Goal: Task Accomplishment & Management: Use online tool/utility

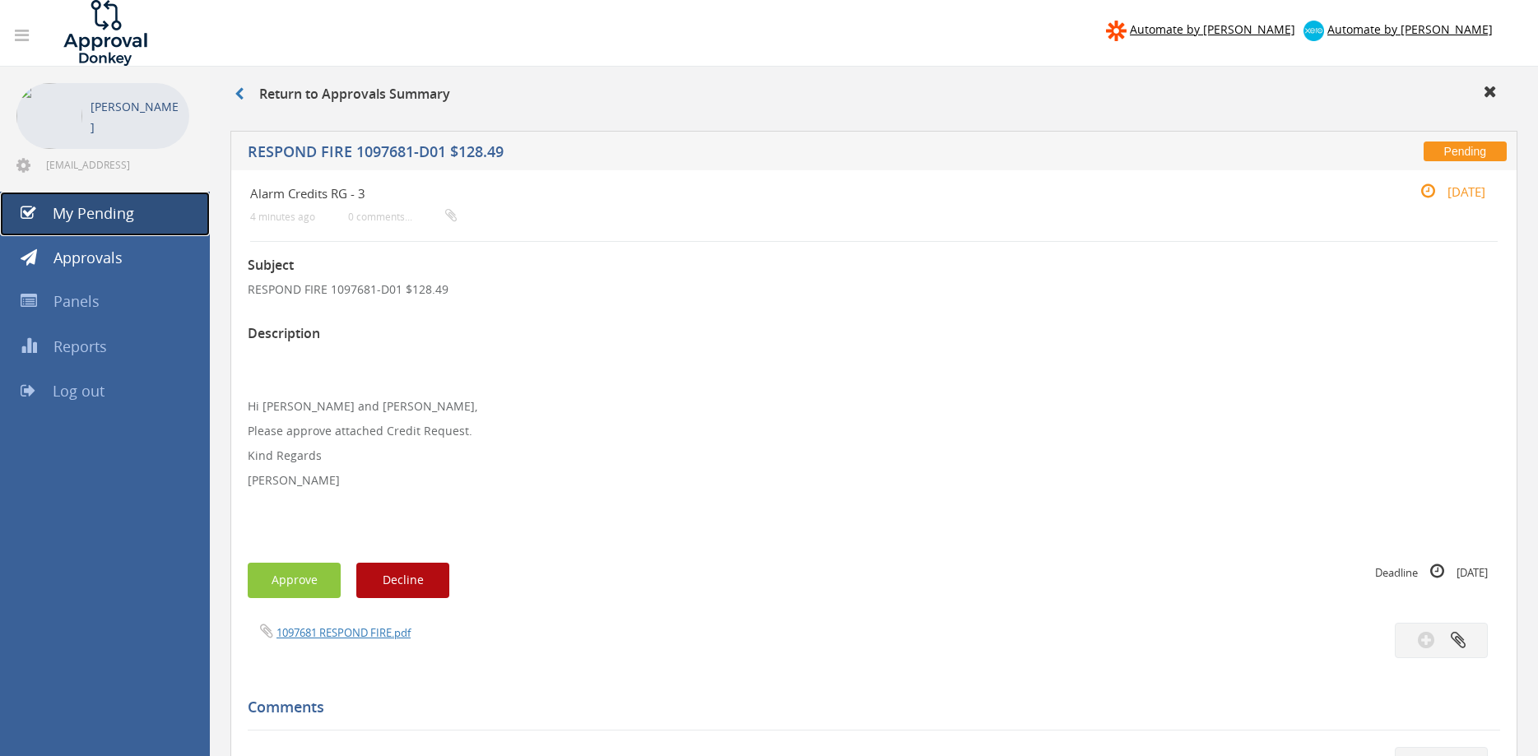
click at [125, 207] on span "My Pending" at bounding box center [93, 213] width 81 height 20
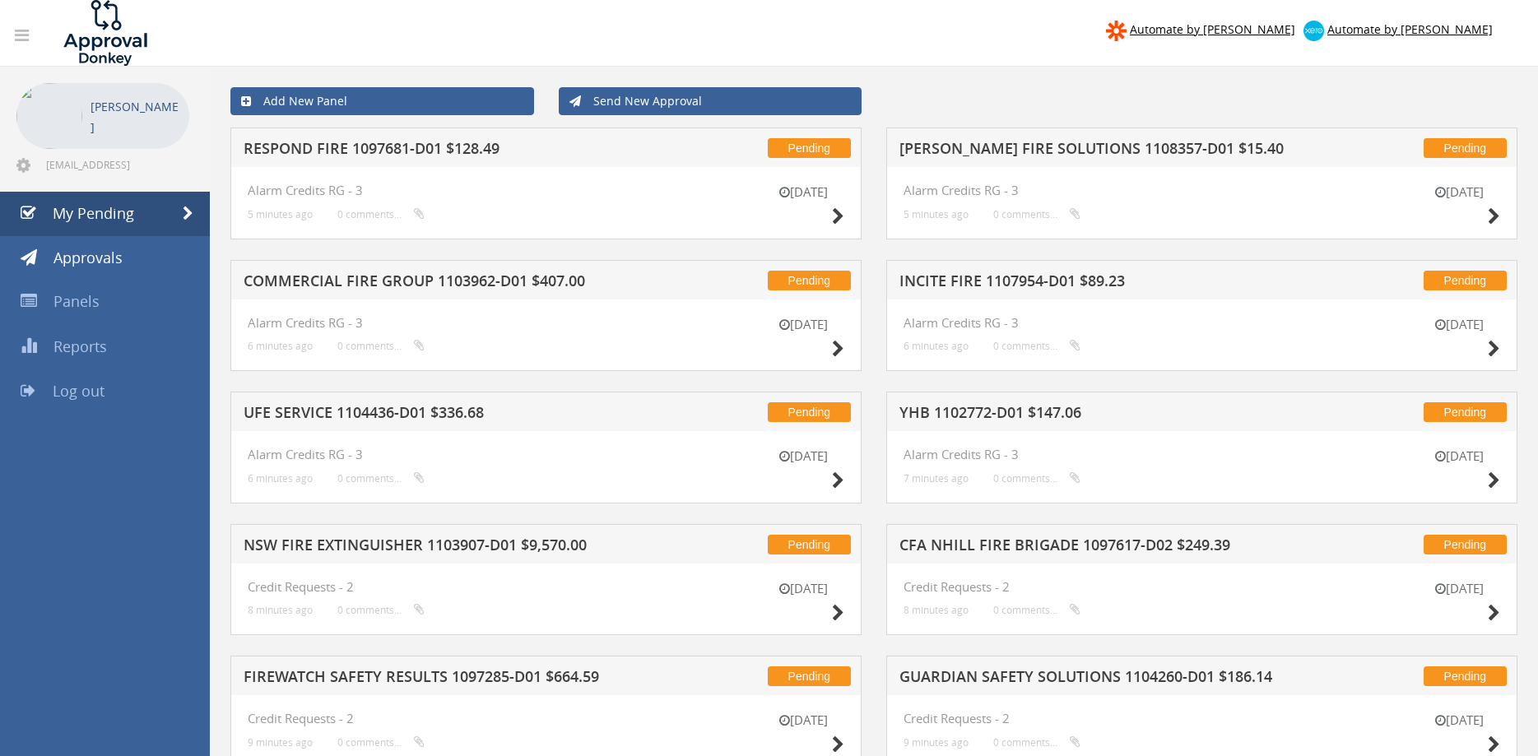
click at [478, 156] on h5 "RESPOND FIRE 1097681-D01 $128.49" at bounding box center [456, 151] width 424 height 21
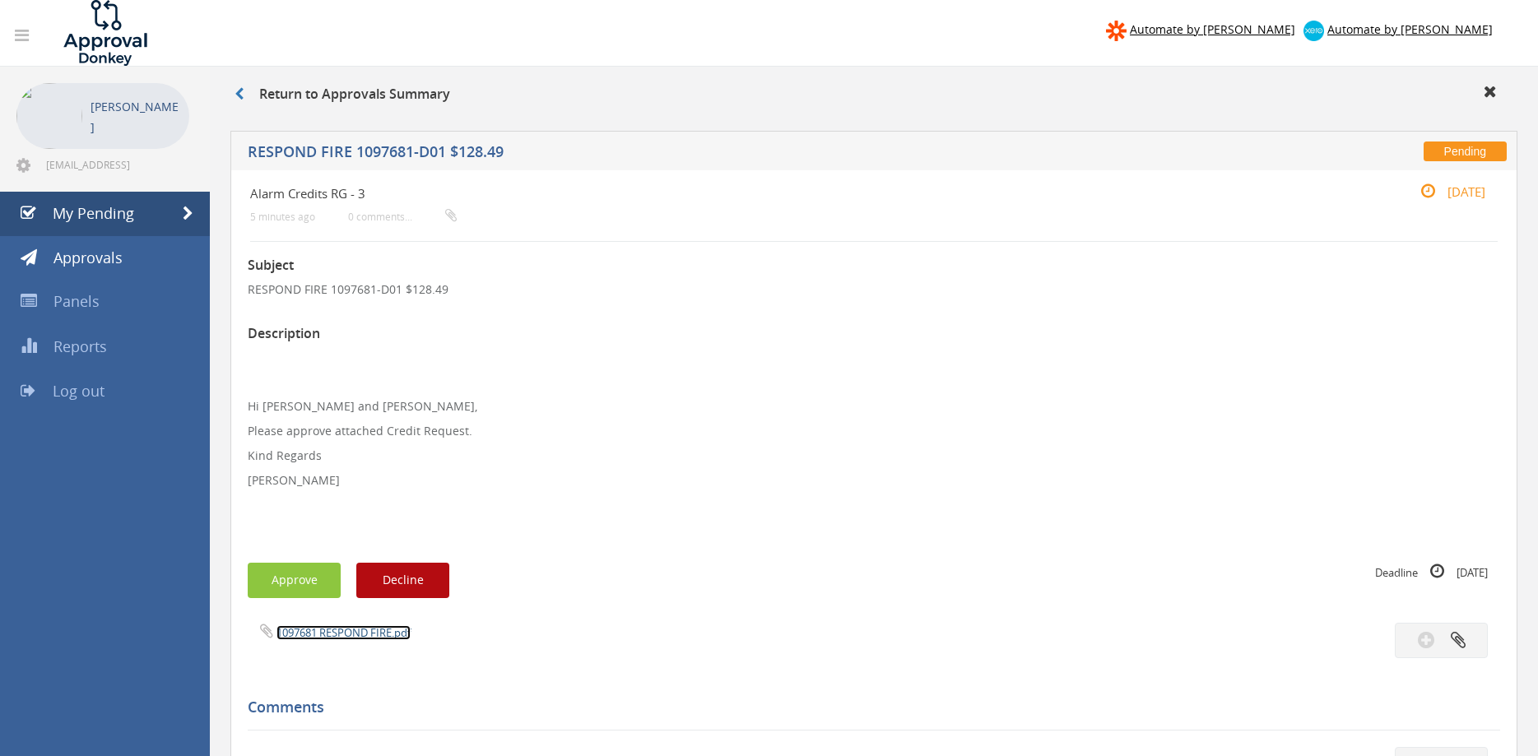
click at [377, 640] on link "1097681 RESPOND FIRE.pdf" at bounding box center [343, 632] width 134 height 15
click at [313, 555] on div "Subject RESPOND FIRE 1097681-D01 $128.49 Description Hi [PERSON_NAME] and [PERS…" at bounding box center [874, 728] width 1252 height 972
click at [314, 570] on button "Approve" at bounding box center [294, 580] width 93 height 35
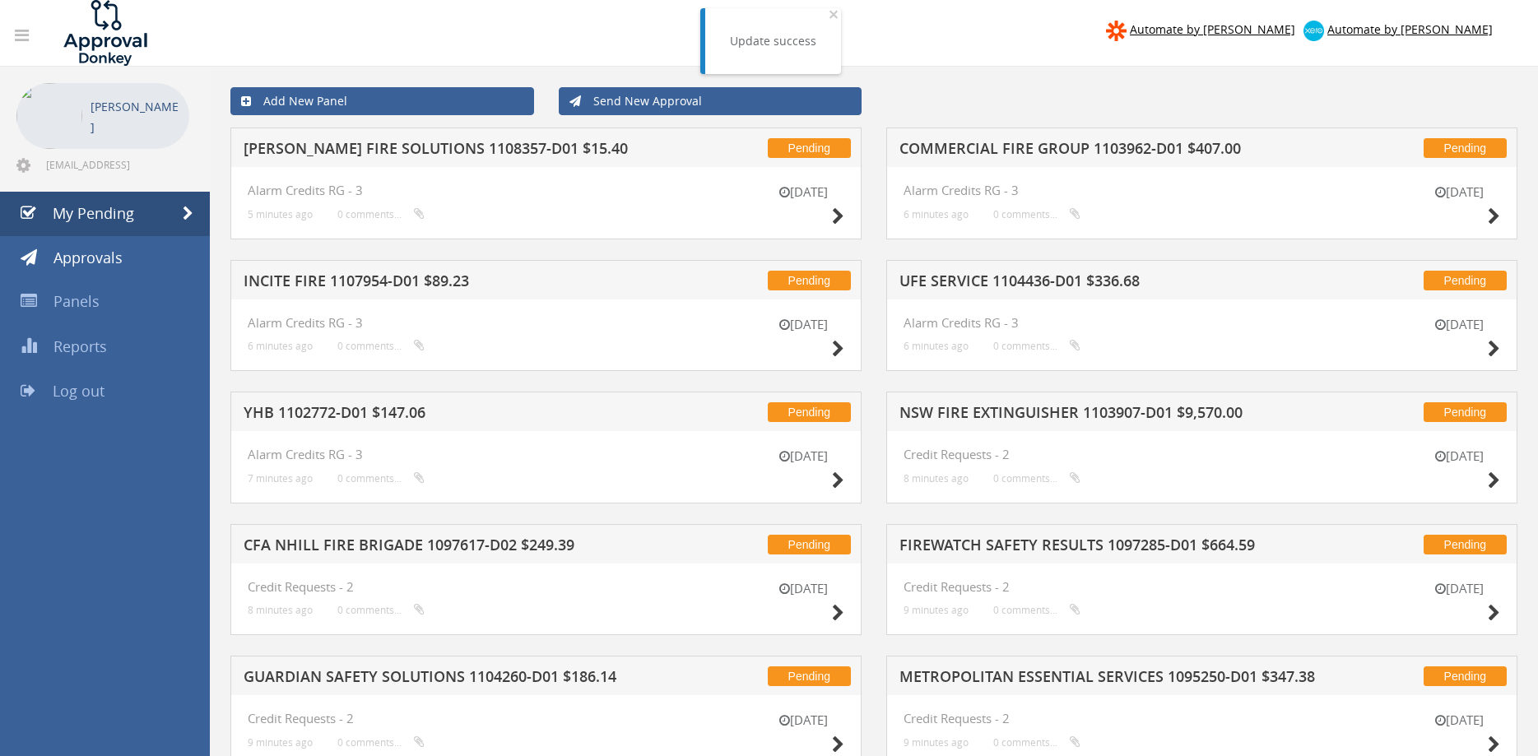
click at [417, 153] on h5 "[PERSON_NAME] FIRE SOLUTIONS 1108357-D01 $15.40" at bounding box center [456, 151] width 424 height 21
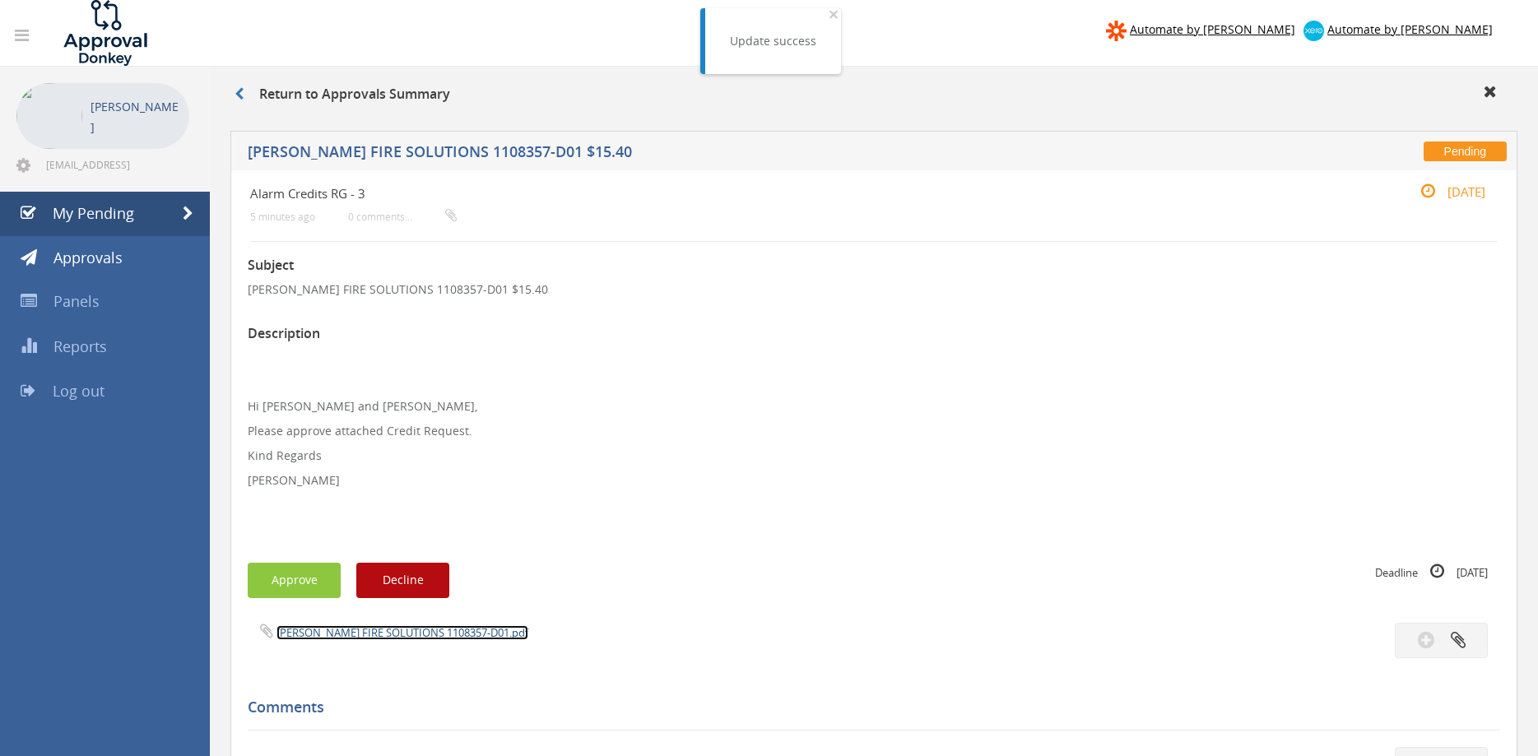
click at [444, 629] on link "[PERSON_NAME] FIRE SOLUTIONS 1108357-D01.pdf" at bounding box center [402, 632] width 252 height 15
click at [294, 575] on button "Approve" at bounding box center [294, 580] width 93 height 35
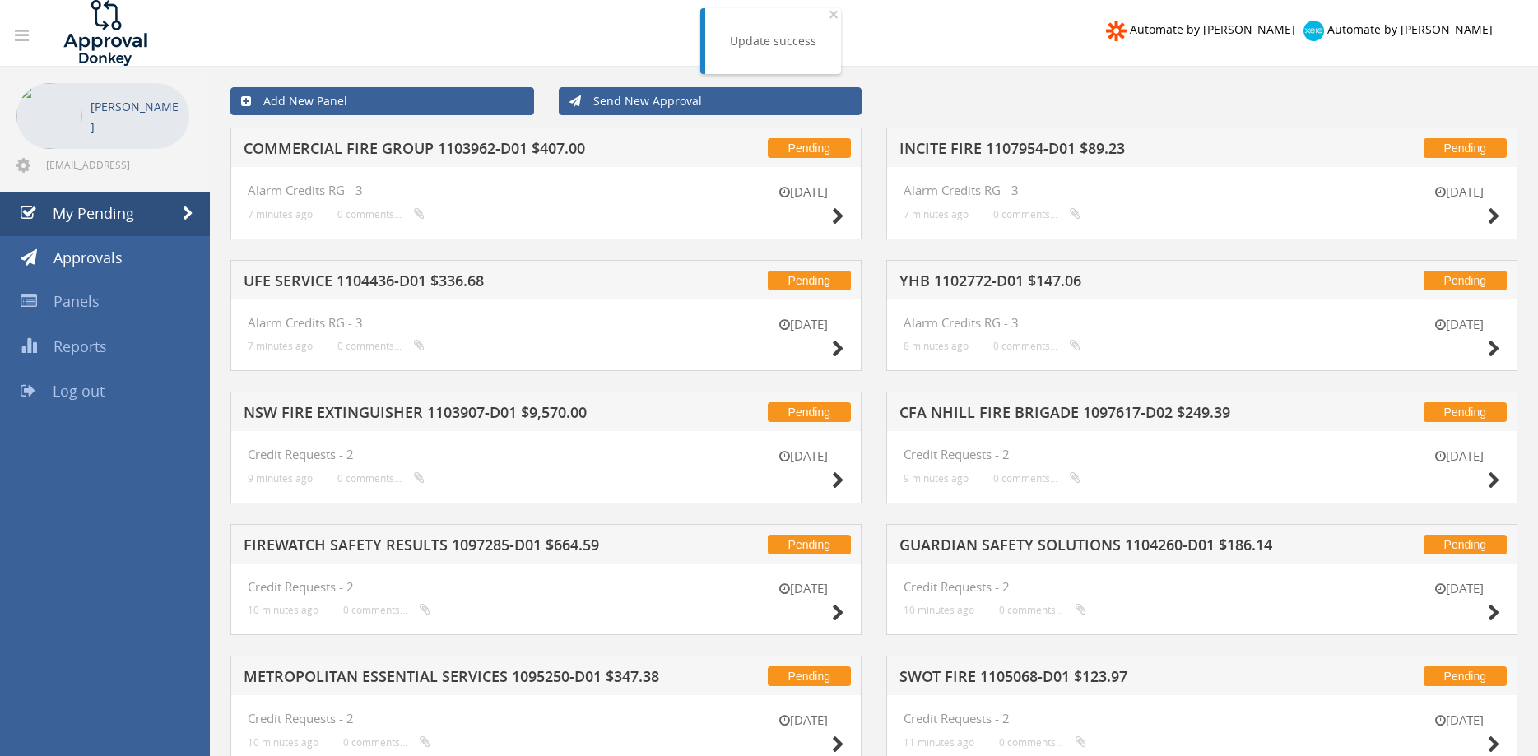
click at [483, 149] on h5 "COMMERCIAL FIRE GROUP 1103962-D01 $407.00" at bounding box center [456, 151] width 424 height 21
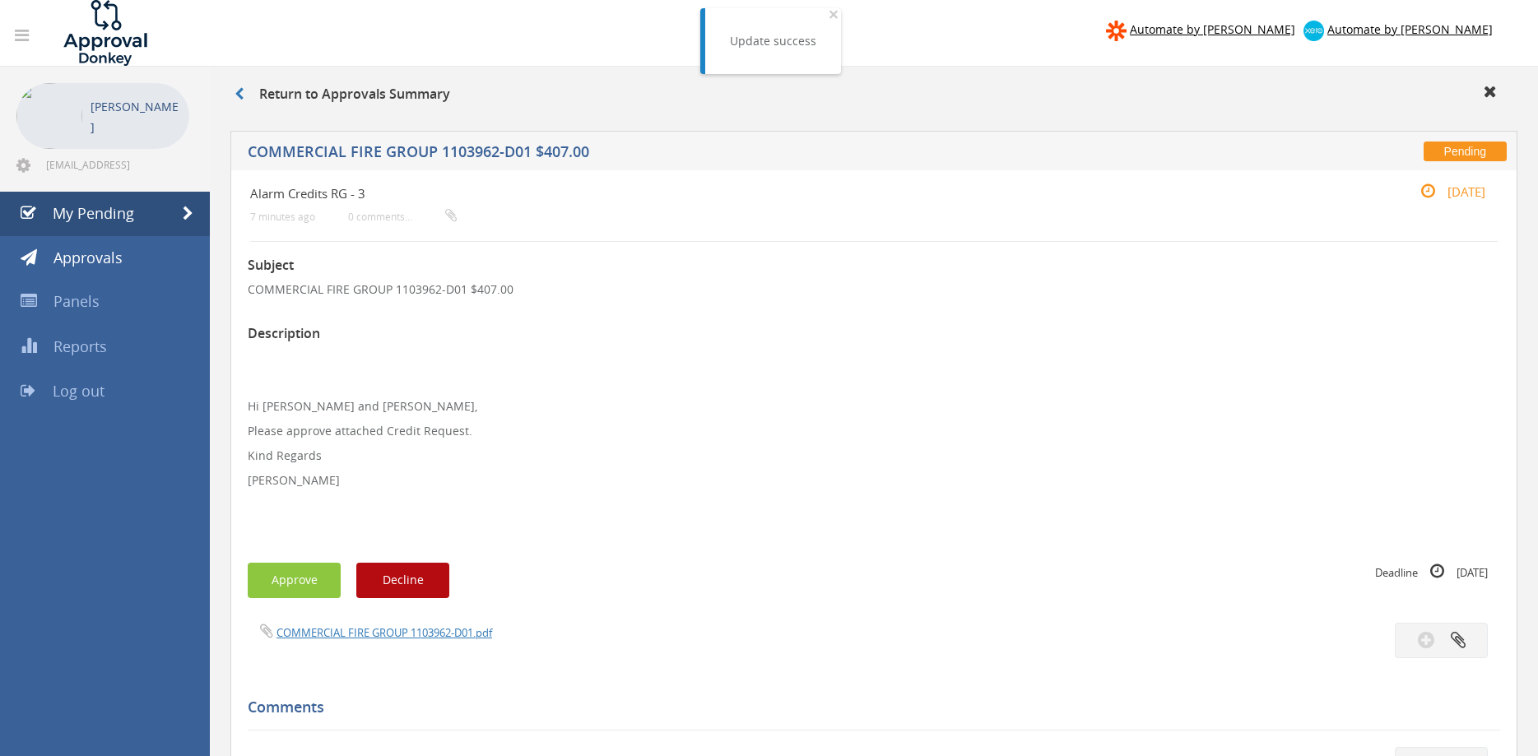
click at [415, 624] on div "COMMERCIAL FIRE GROUP 1103962-D01.pdf" at bounding box center [554, 632] width 638 height 18
click at [425, 632] on link "COMMERCIAL FIRE GROUP 1103962-D01.pdf" at bounding box center [384, 632] width 216 height 15
click at [283, 583] on button "Approve" at bounding box center [294, 580] width 93 height 35
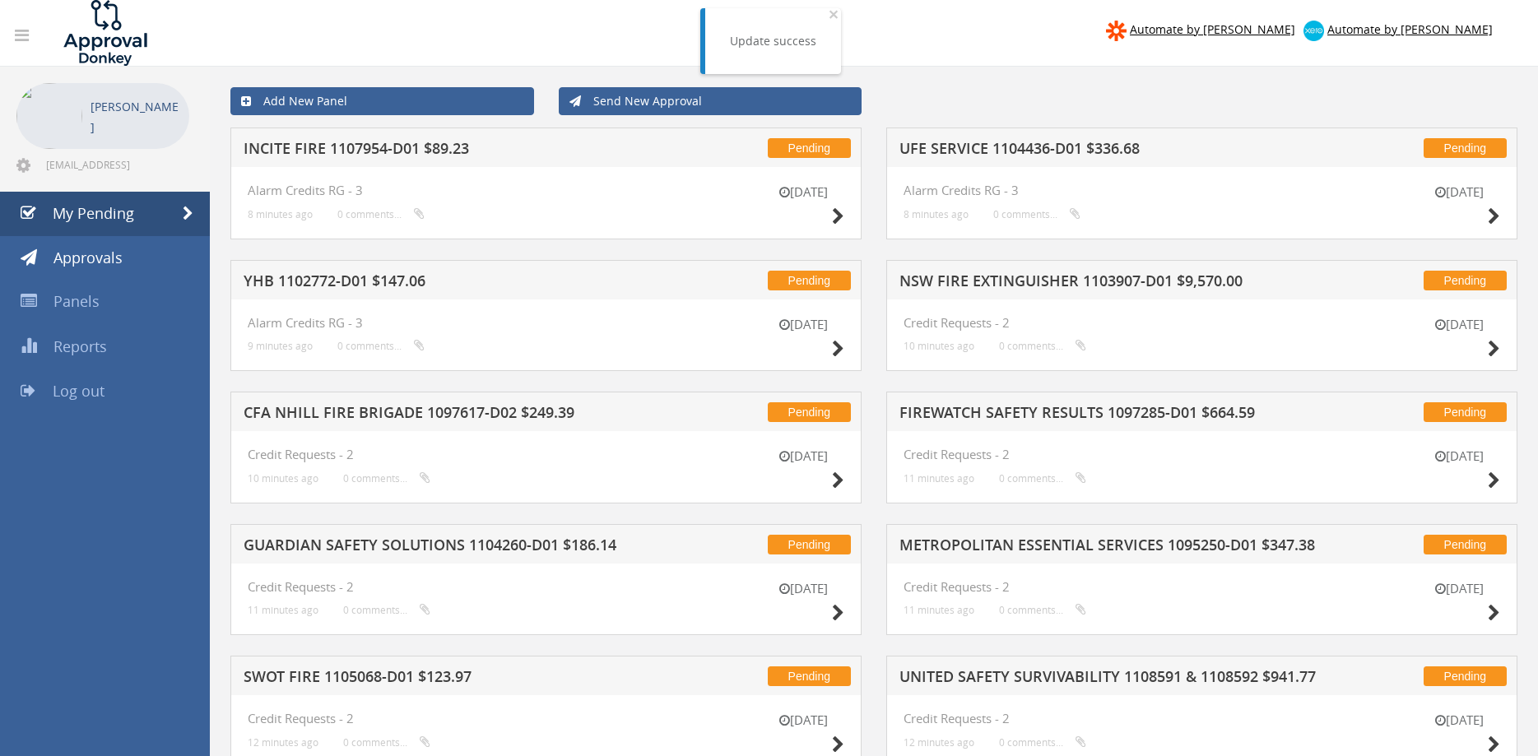
click at [438, 142] on h5 "INCITE FIRE 1107954-D01 $89.23" at bounding box center [456, 151] width 424 height 21
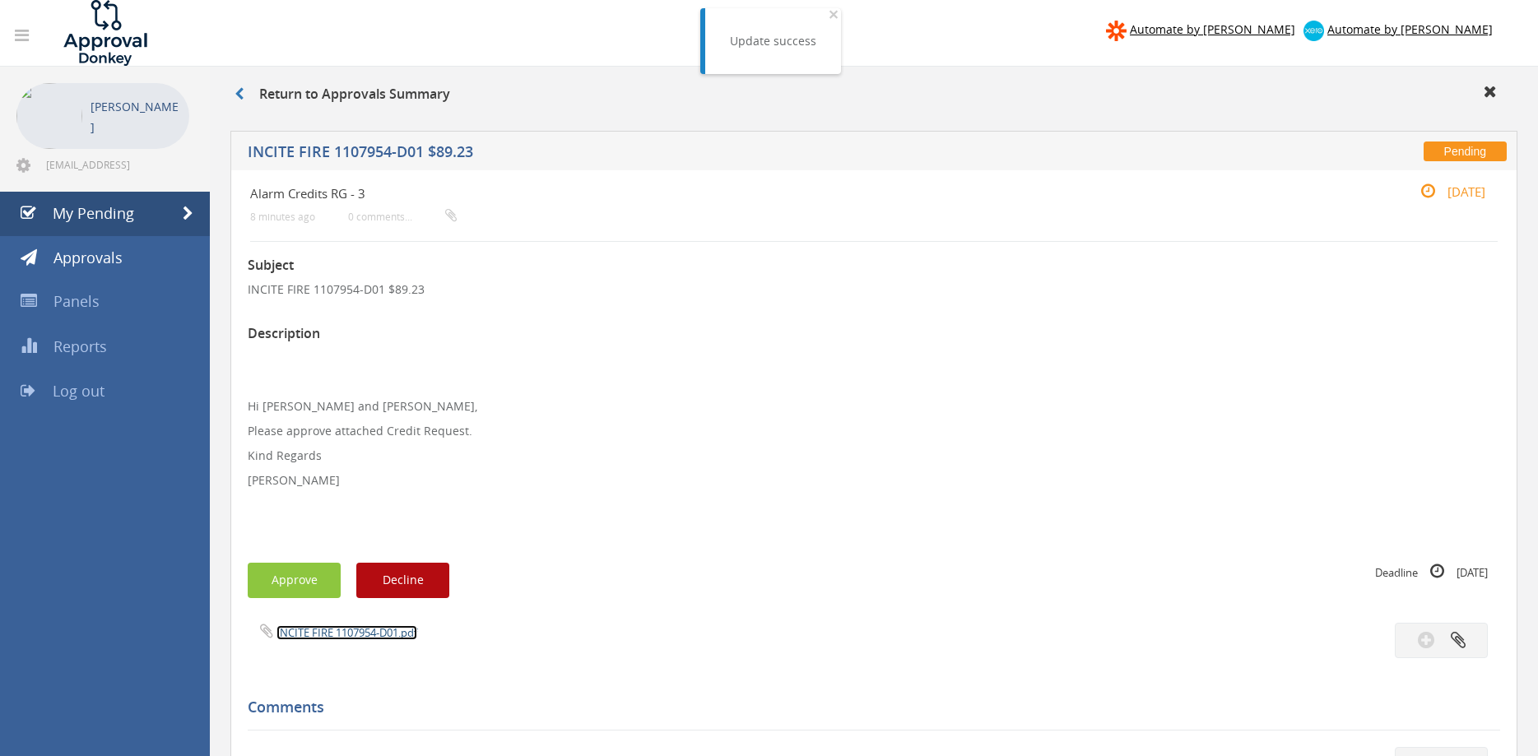
click at [356, 633] on link "INCITE FIRE 1107954-D01.pdf" at bounding box center [346, 632] width 141 height 15
click at [308, 580] on button "Approve" at bounding box center [294, 580] width 93 height 35
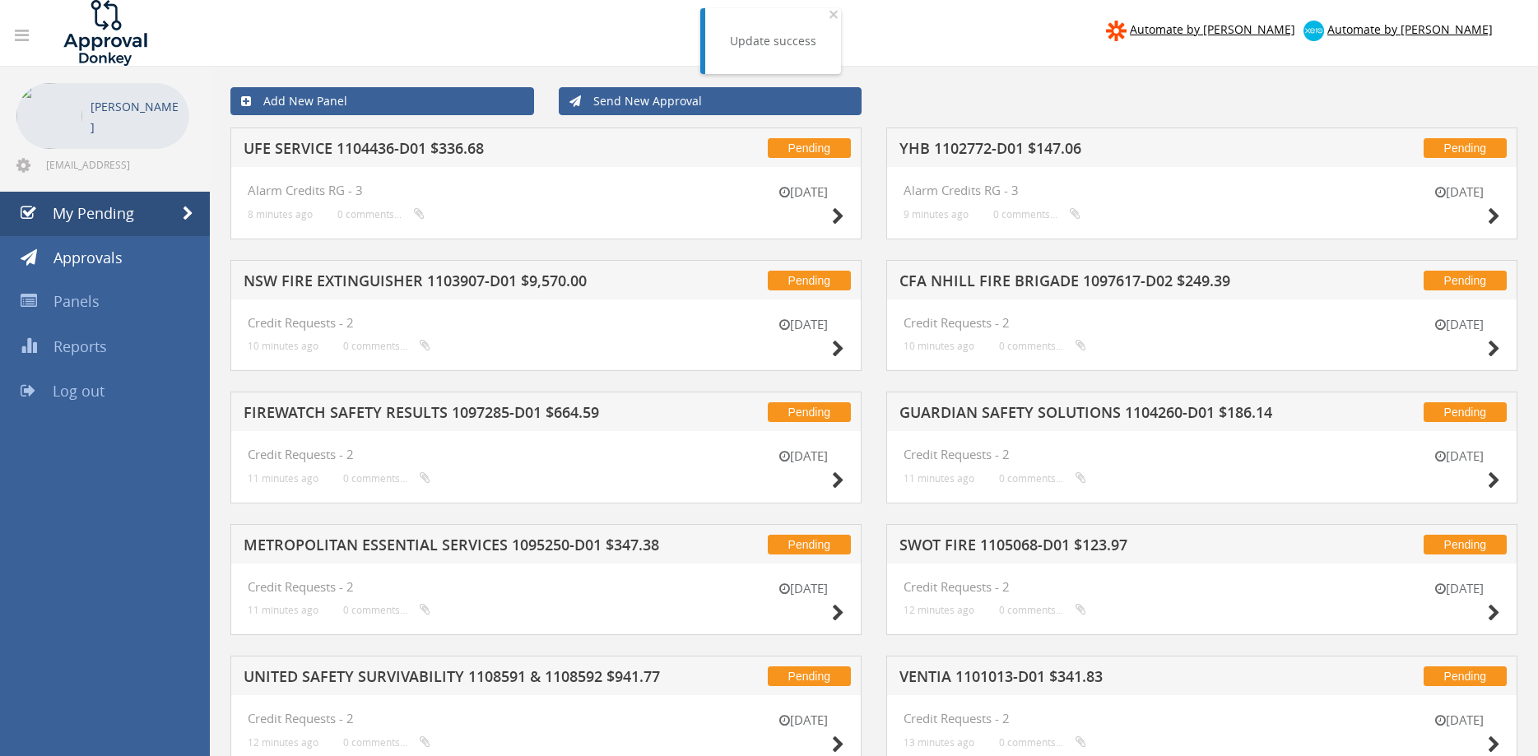
click at [457, 137] on div "Pending UFE SERVICE 1104436-D01 $336.68" at bounding box center [545, 147] width 631 height 39
click at [458, 140] on div "Pending UFE SERVICE 1104436-D01 $336.68" at bounding box center [545, 147] width 631 height 39
click at [458, 147] on h5 "UFE SERVICE 1104436-D01 $336.68" at bounding box center [456, 151] width 424 height 21
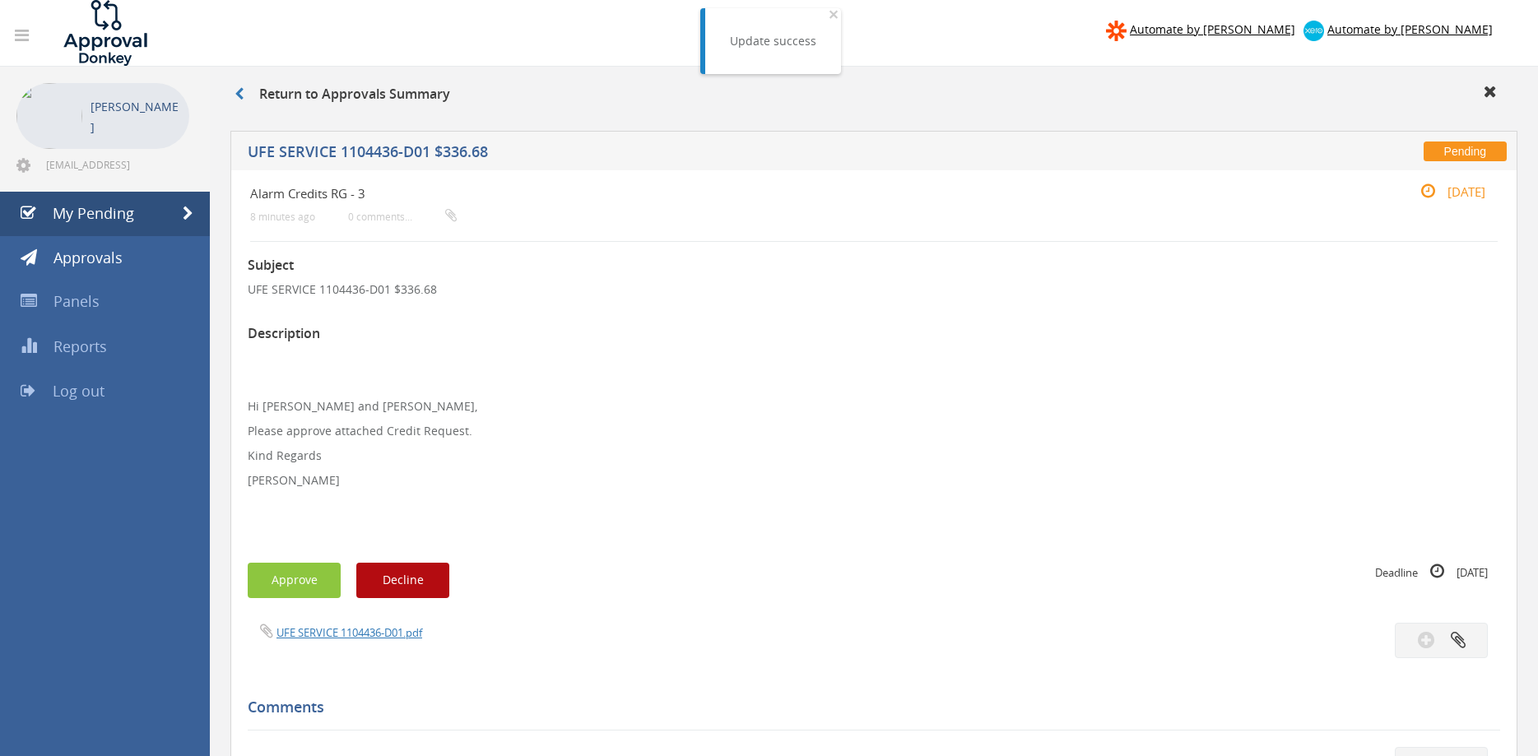
click at [375, 643] on div "UFE SERVICE 1104436-D01.pdf" at bounding box center [873, 640] width 1277 height 35
click at [383, 632] on link "UFE SERVICE 1104436-D01.pdf" at bounding box center [349, 632] width 146 height 15
click at [309, 582] on button "Approve" at bounding box center [294, 580] width 93 height 35
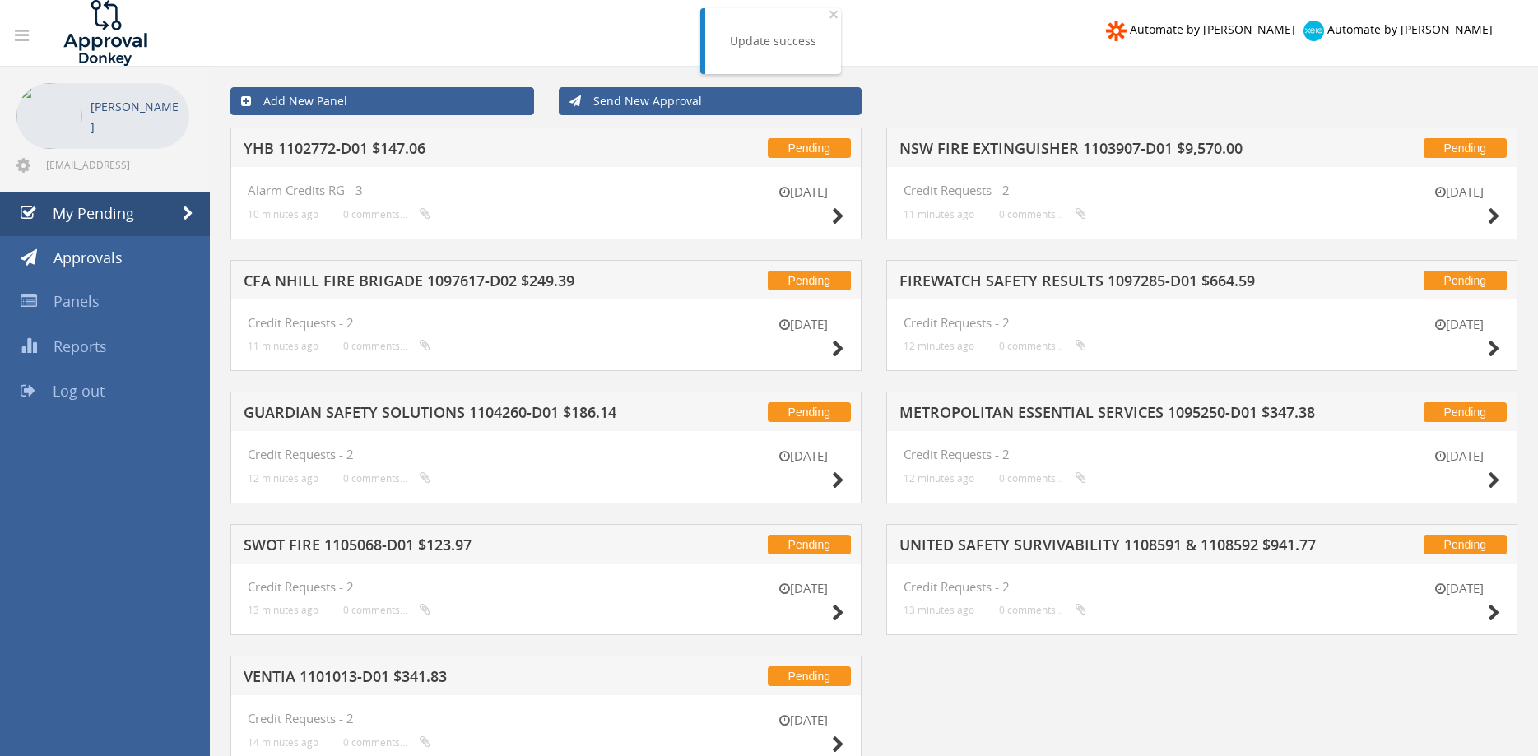
click at [421, 140] on div "Pending YHB 1102772-D01 $147.06" at bounding box center [545, 147] width 631 height 39
click at [426, 144] on h5 "YHB 1102772-D01 $147.06" at bounding box center [456, 151] width 424 height 21
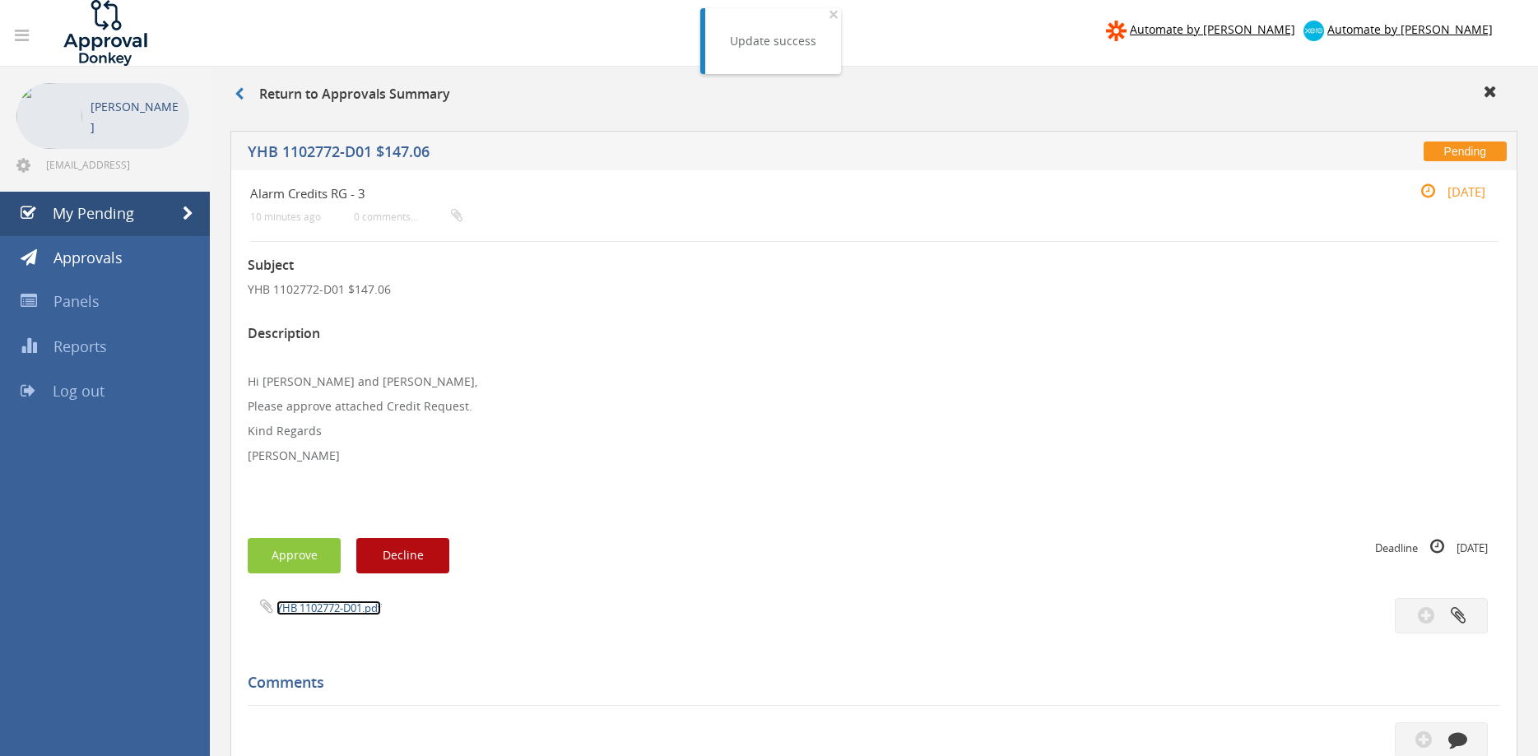
click at [355, 606] on link "YHB 1102772-D01.pdf" at bounding box center [328, 608] width 104 height 15
click at [295, 559] on button "Approve" at bounding box center [294, 555] width 93 height 35
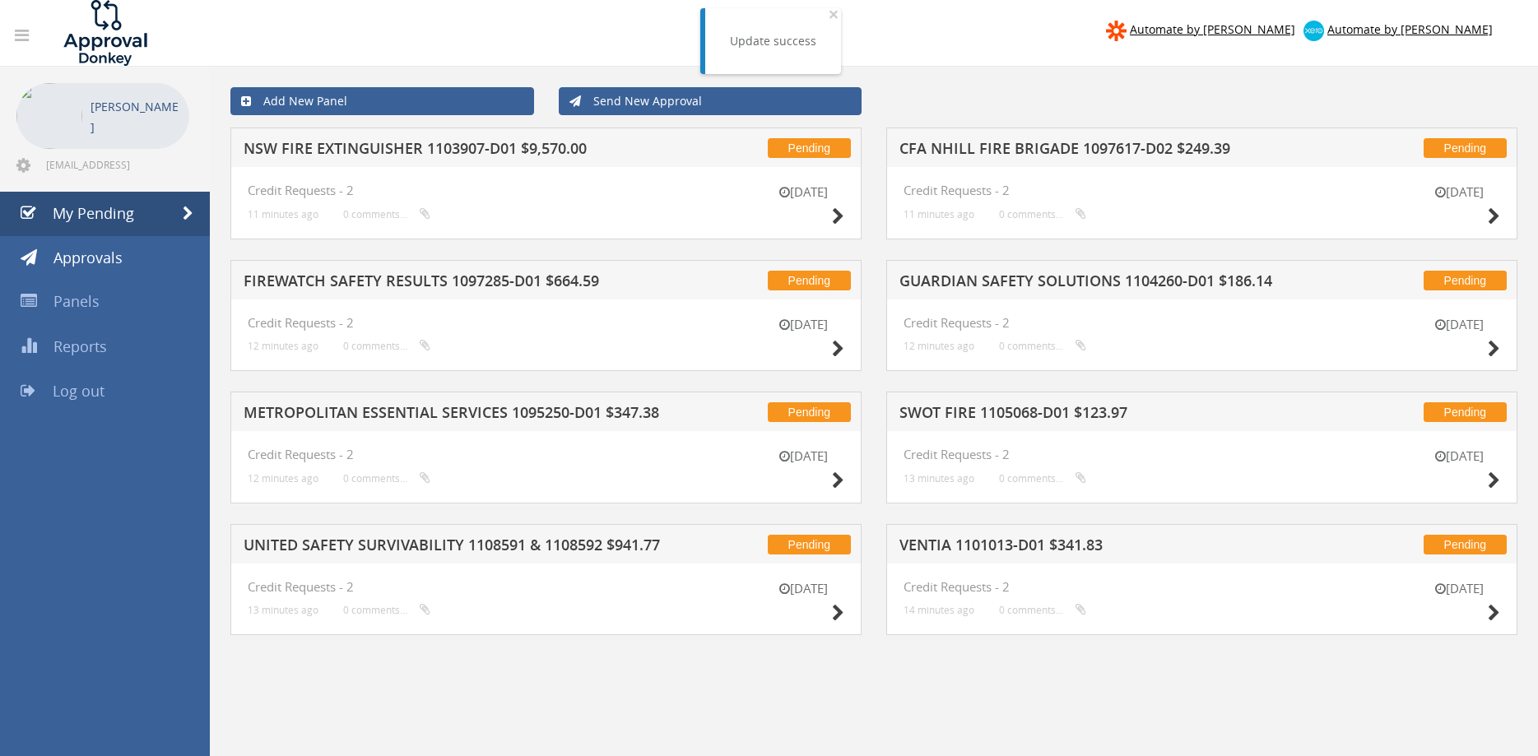
click at [482, 147] on h5 "NSW FIRE EXTINGUISHER 1103907-D01 $9,570.00" at bounding box center [456, 151] width 424 height 21
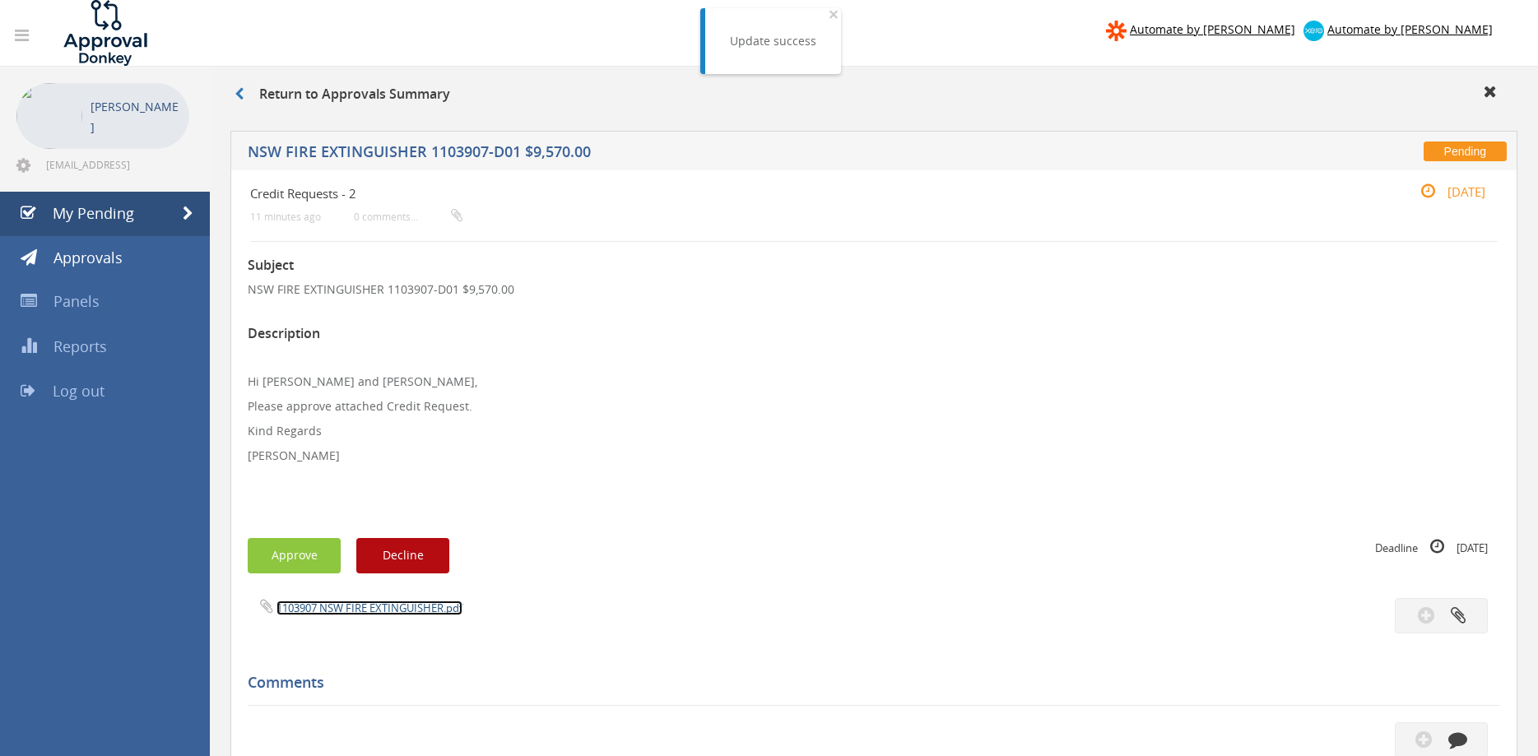
click at [419, 601] on link "1103907 NSW FIRE EXTINGUISHER.pdf" at bounding box center [369, 608] width 186 height 15
click at [312, 562] on button "Approve" at bounding box center [294, 555] width 93 height 35
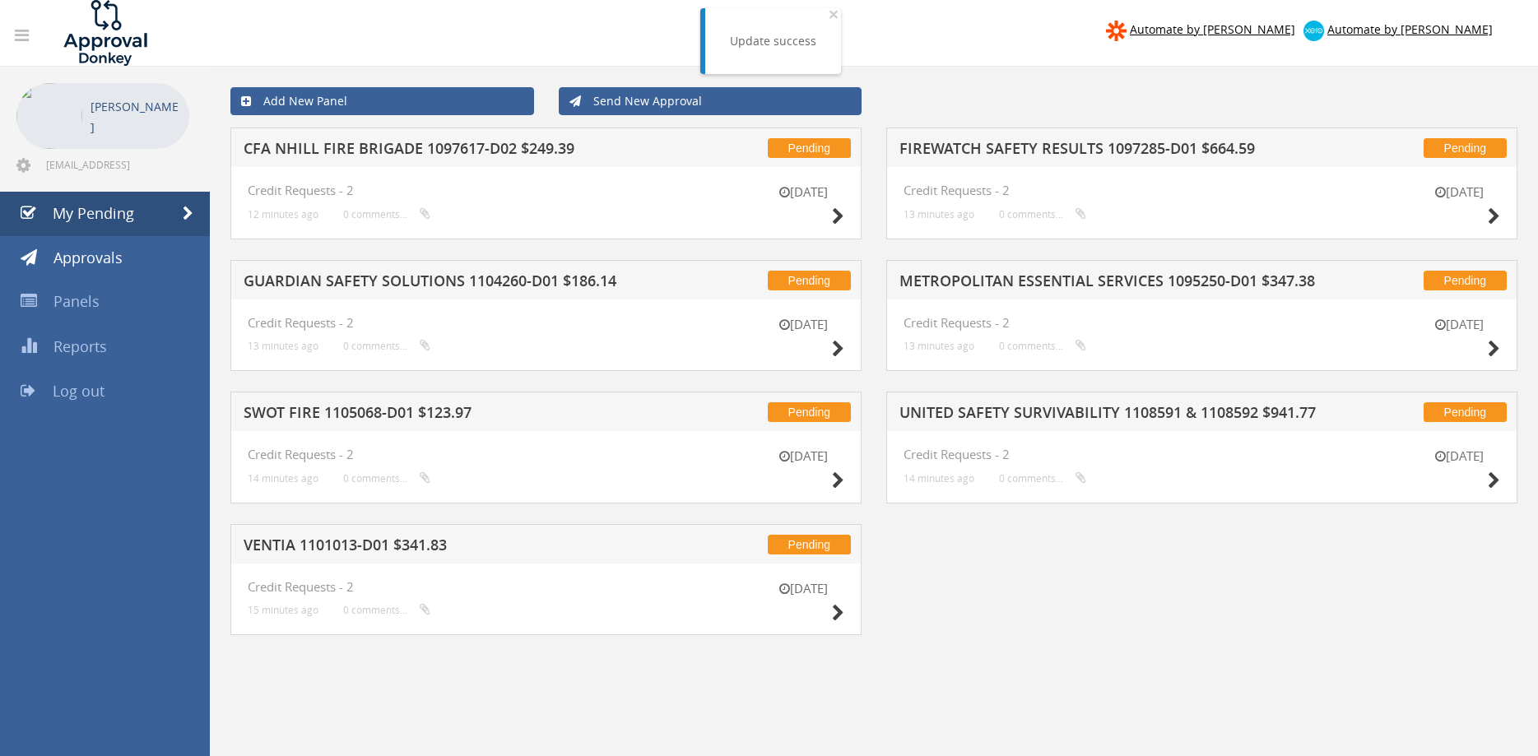
click at [512, 142] on h5 "CFA NHILL FIRE BRIGADE 1097617-D02 $249.39" at bounding box center [456, 151] width 424 height 21
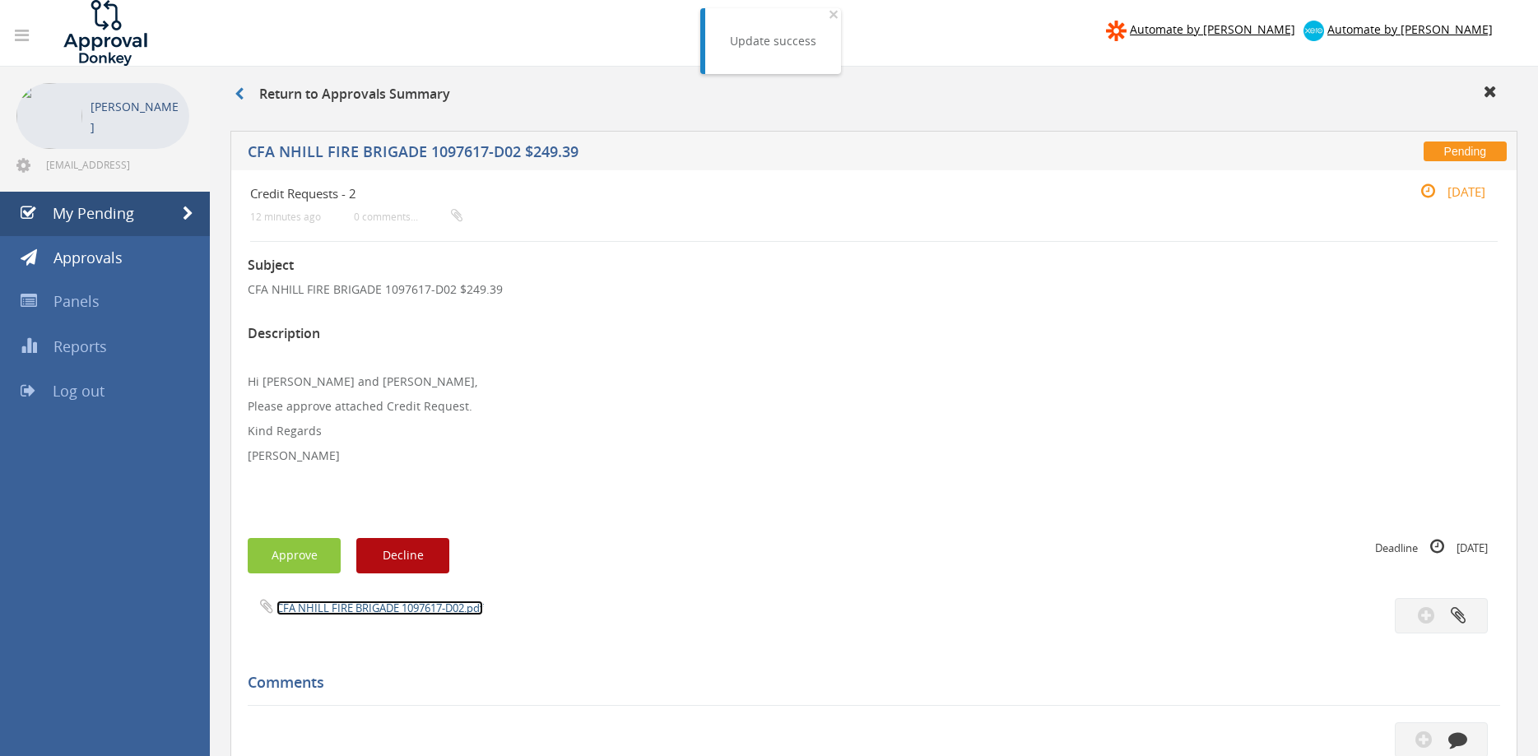
click at [420, 602] on link "CFA NHILL FIRE BRIGADE 1097617-D02.pdf" at bounding box center [379, 608] width 207 height 15
click at [305, 558] on button "Approve" at bounding box center [294, 555] width 93 height 35
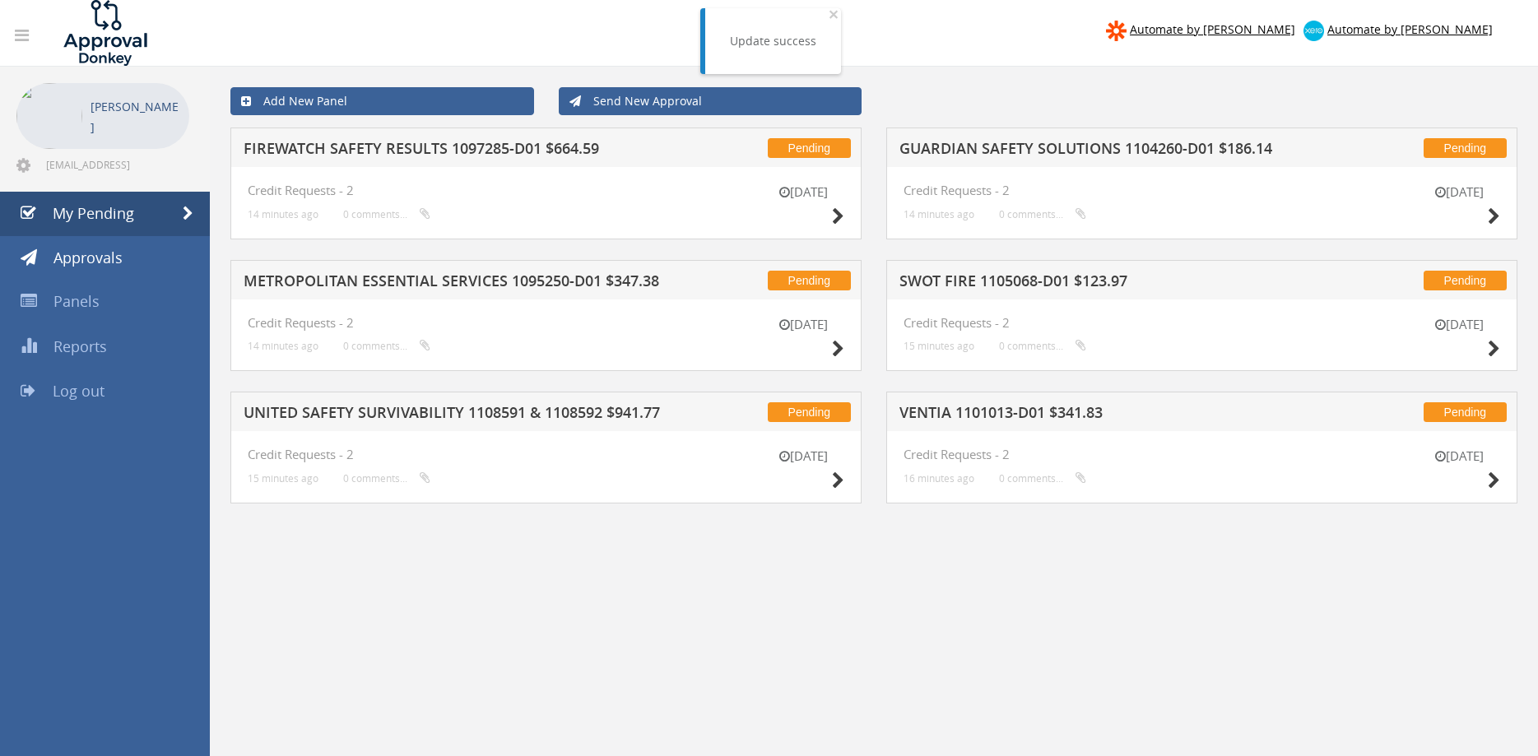
click at [472, 151] on h5 "FIREWATCH SAFETY RESULTS 1097285-D01 $664.59" at bounding box center [456, 151] width 424 height 21
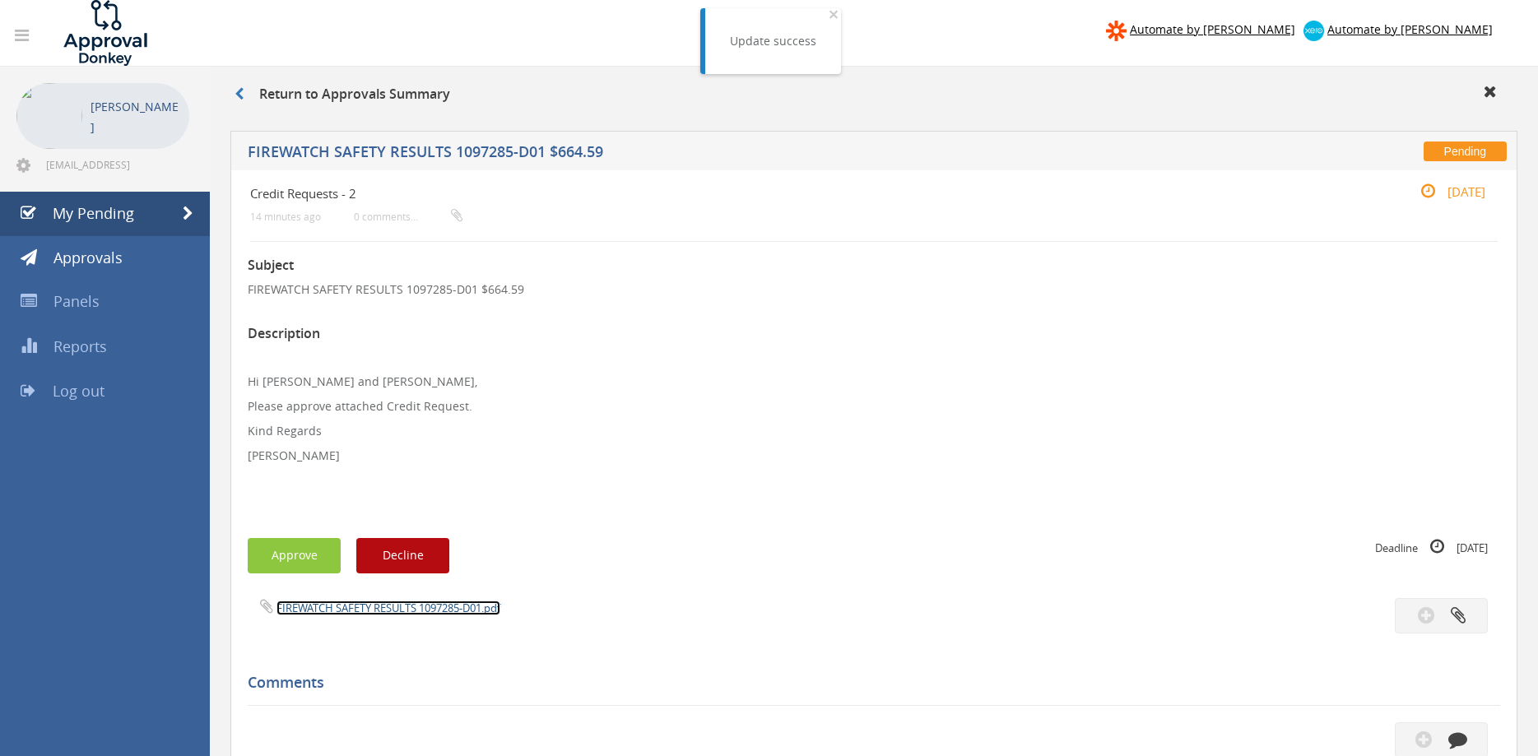
click at [414, 607] on link "FIREWATCH SAFETY RESULTS 1097285-D01.pdf" at bounding box center [388, 608] width 224 height 15
click at [309, 555] on button "Approve" at bounding box center [294, 555] width 93 height 35
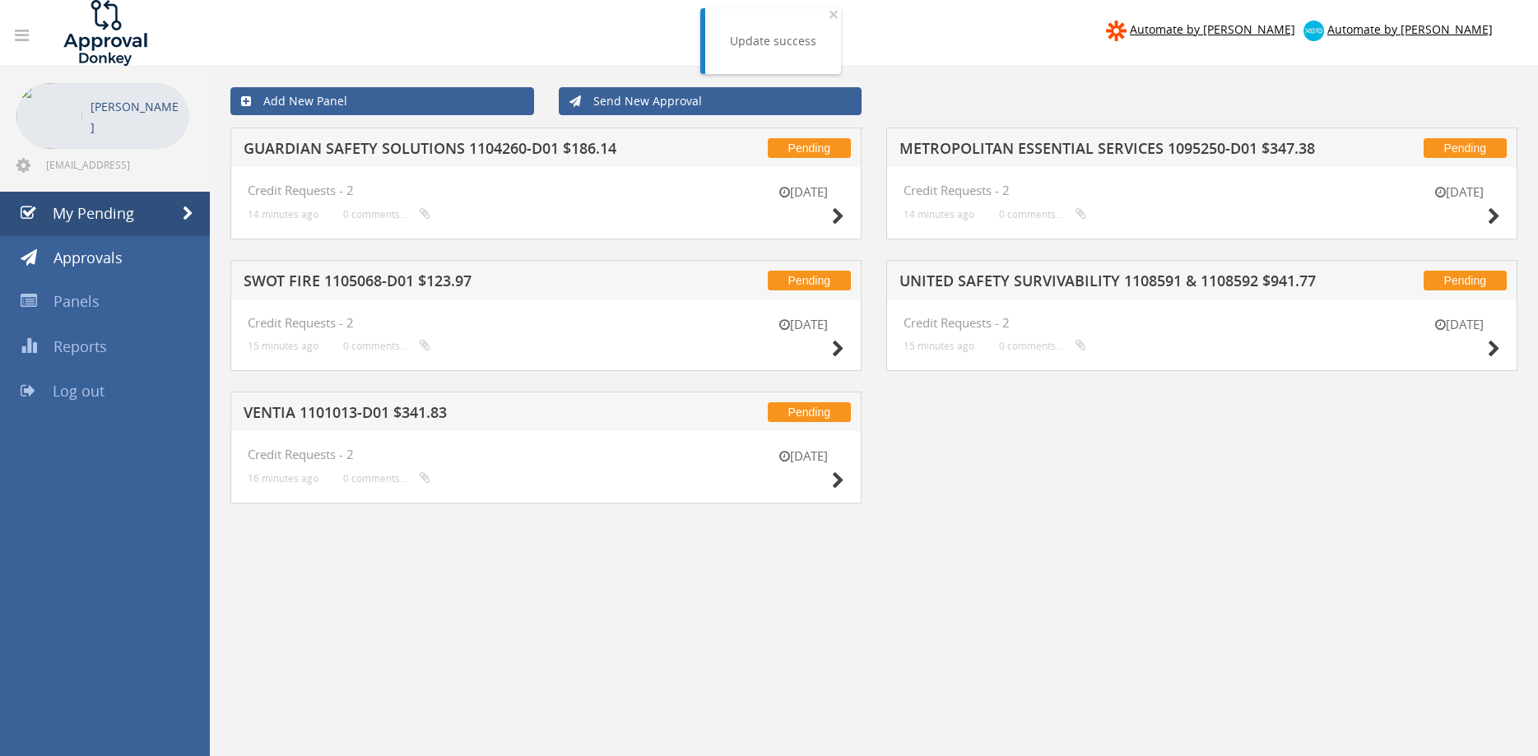
drag, startPoint x: 512, startPoint y: 140, endPoint x: 520, endPoint y: 144, distance: 9.2
click at [514, 142] on div "Pending GUARDIAN SAFETY SOLUTIONS 1104260-D01 $186.14" at bounding box center [545, 147] width 631 height 39
click at [520, 144] on h5 "GUARDIAN SAFETY SOLUTIONS 1104260-D01 $186.14" at bounding box center [456, 151] width 424 height 21
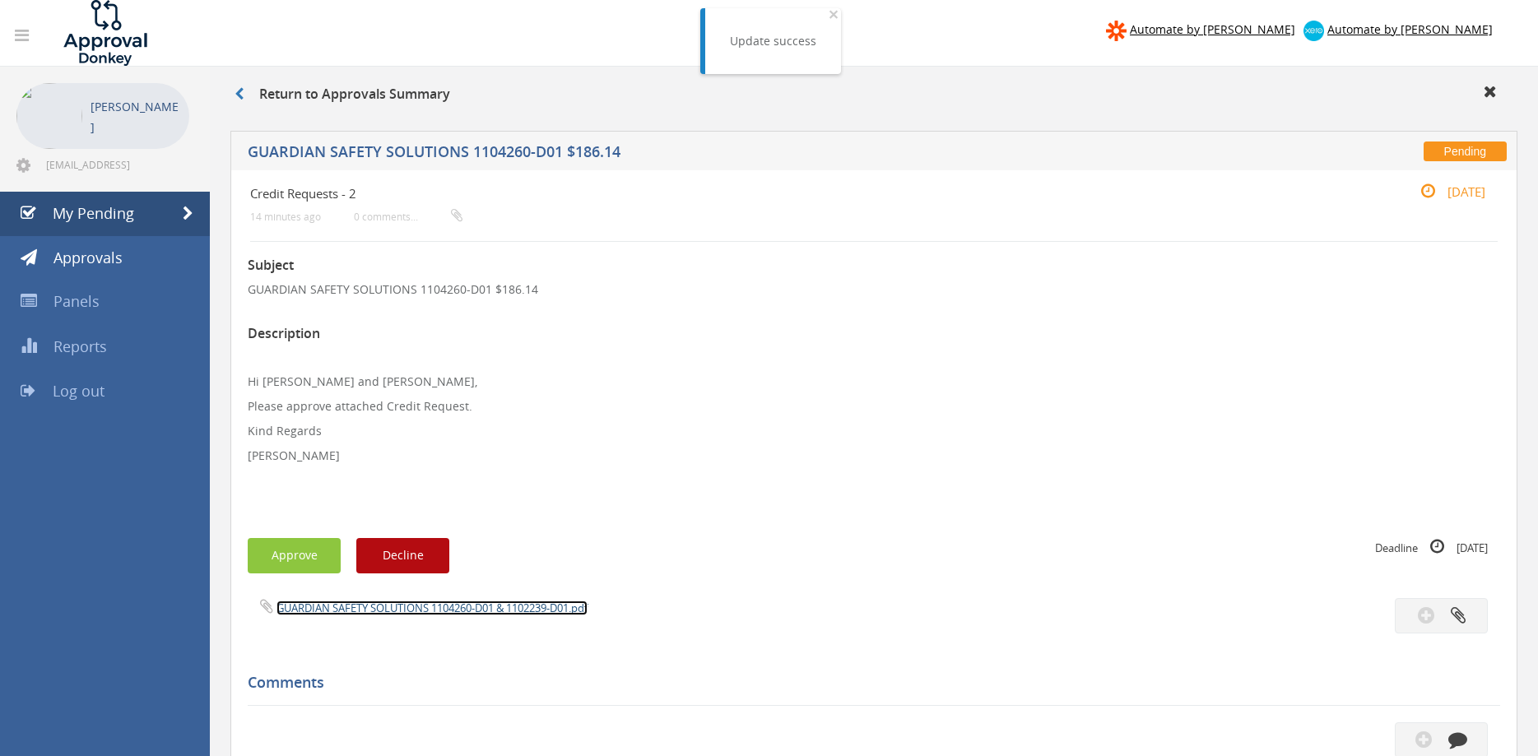
click at [494, 608] on link "GUARDIAN SAFETY SOLUTIONS 1104260-D01 & 1102239-D01.pdf" at bounding box center [431, 608] width 311 height 15
click at [275, 555] on button "Approve" at bounding box center [294, 555] width 93 height 35
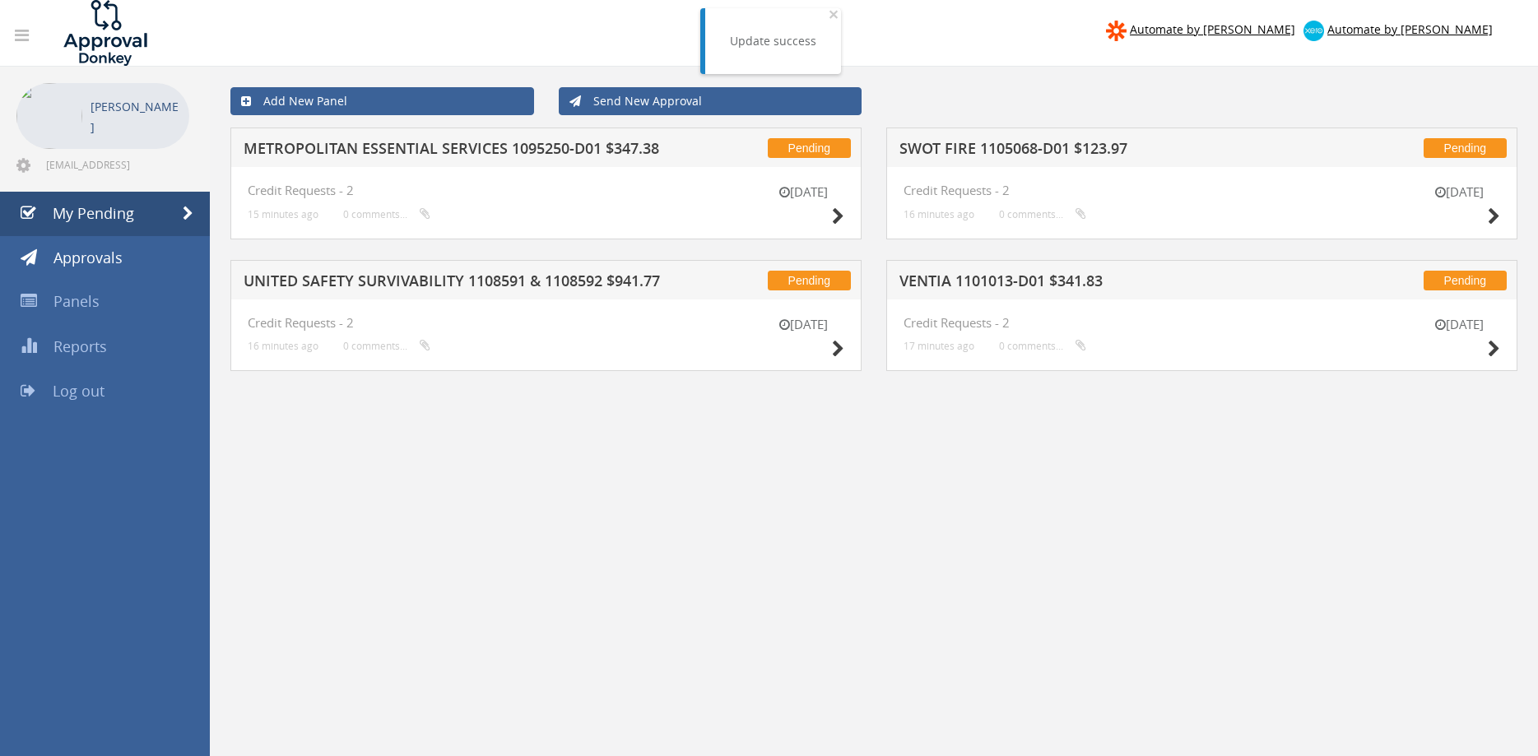
click at [626, 148] on h5 "METROPOLITAN ESSENTIAL SERVICES 1095250-D01 $347.38" at bounding box center [456, 151] width 424 height 21
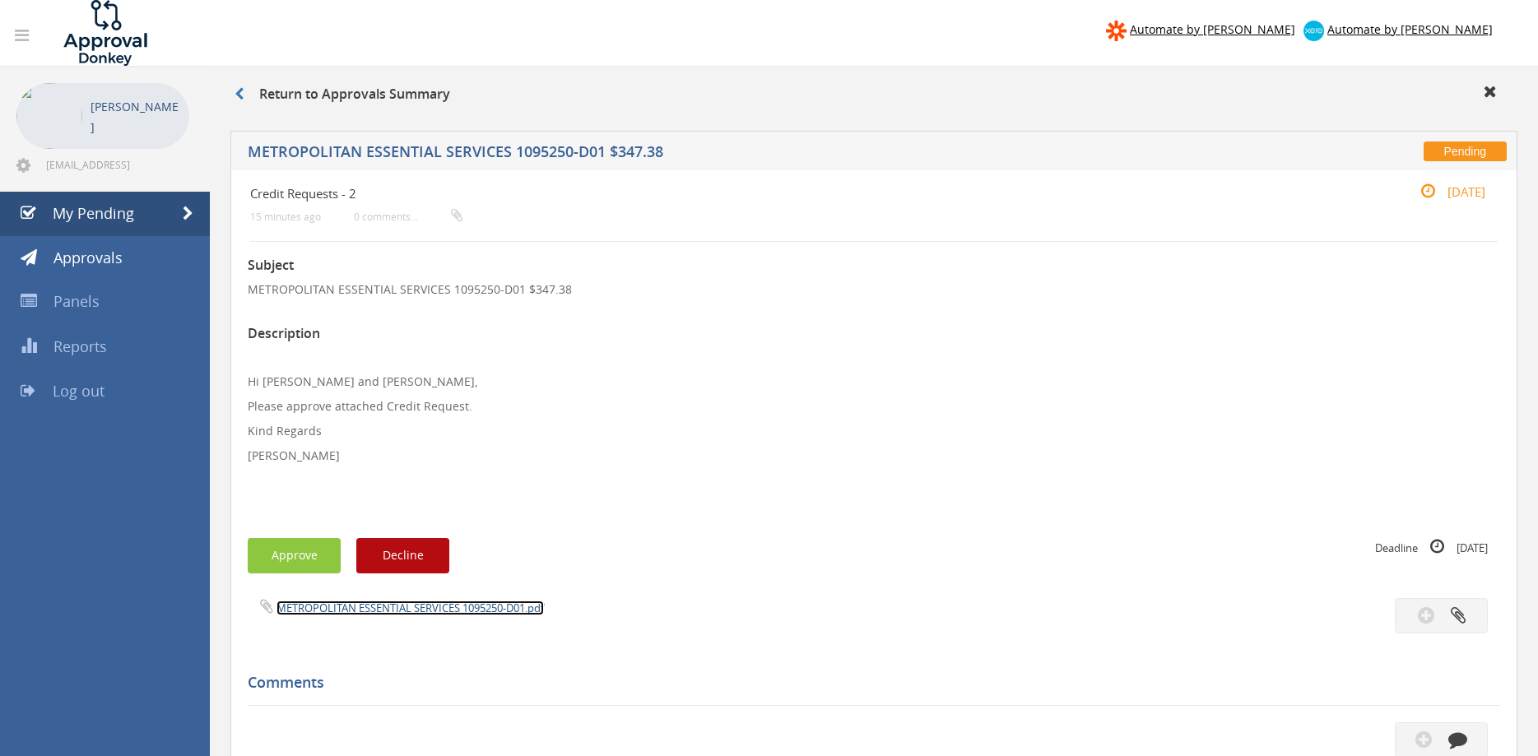
click at [414, 609] on link "METROPOLITAN ESSENTIAL SERVICES 1095250-D01.pdf" at bounding box center [409, 608] width 267 height 15
click at [907, 460] on p "[PERSON_NAME]" at bounding box center [874, 456] width 1252 height 16
click at [765, 504] on p at bounding box center [874, 505] width 1252 height 16
click at [329, 564] on button "Approve" at bounding box center [294, 555] width 93 height 35
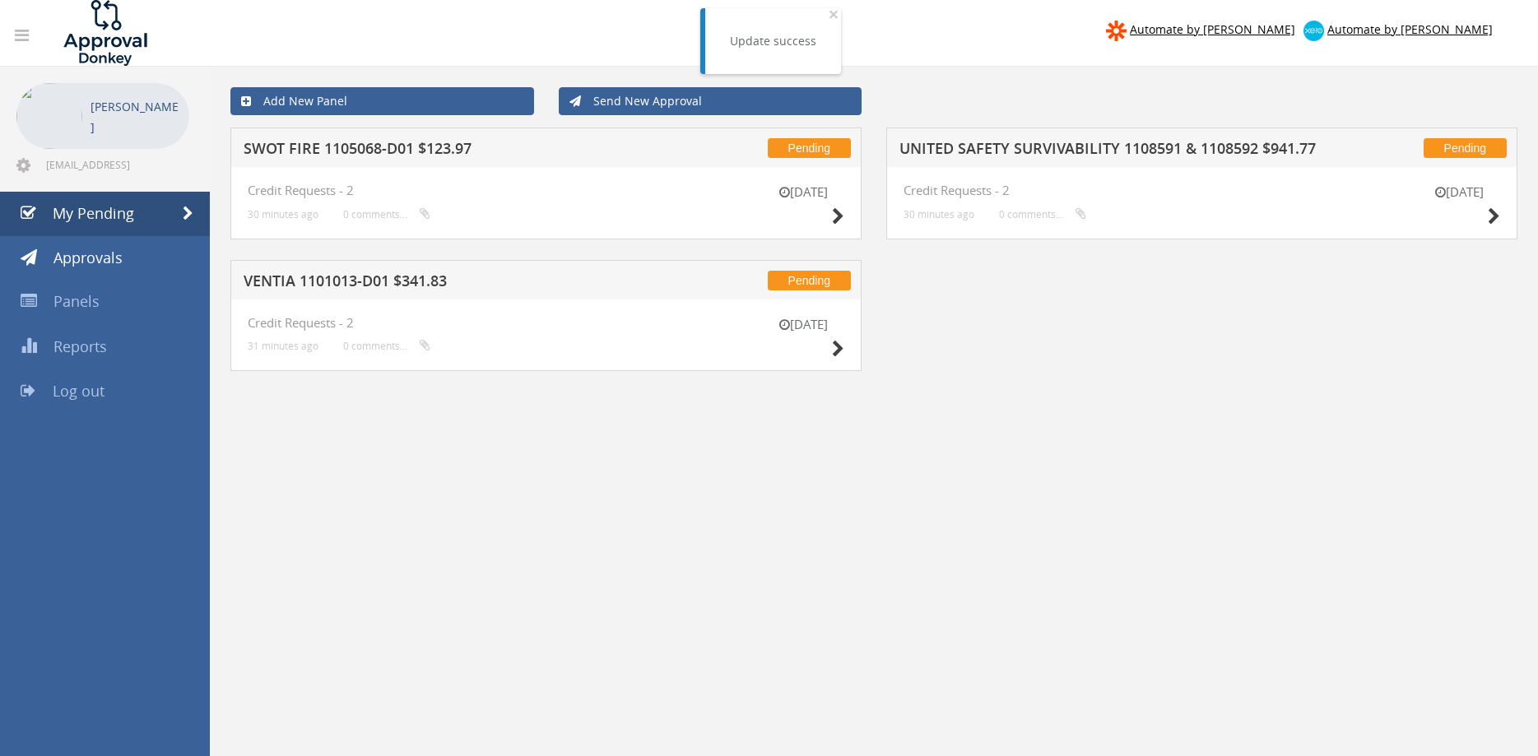
click at [436, 154] on h5 "SWOT FIRE 1105068-D01 $123.97" at bounding box center [456, 151] width 424 height 21
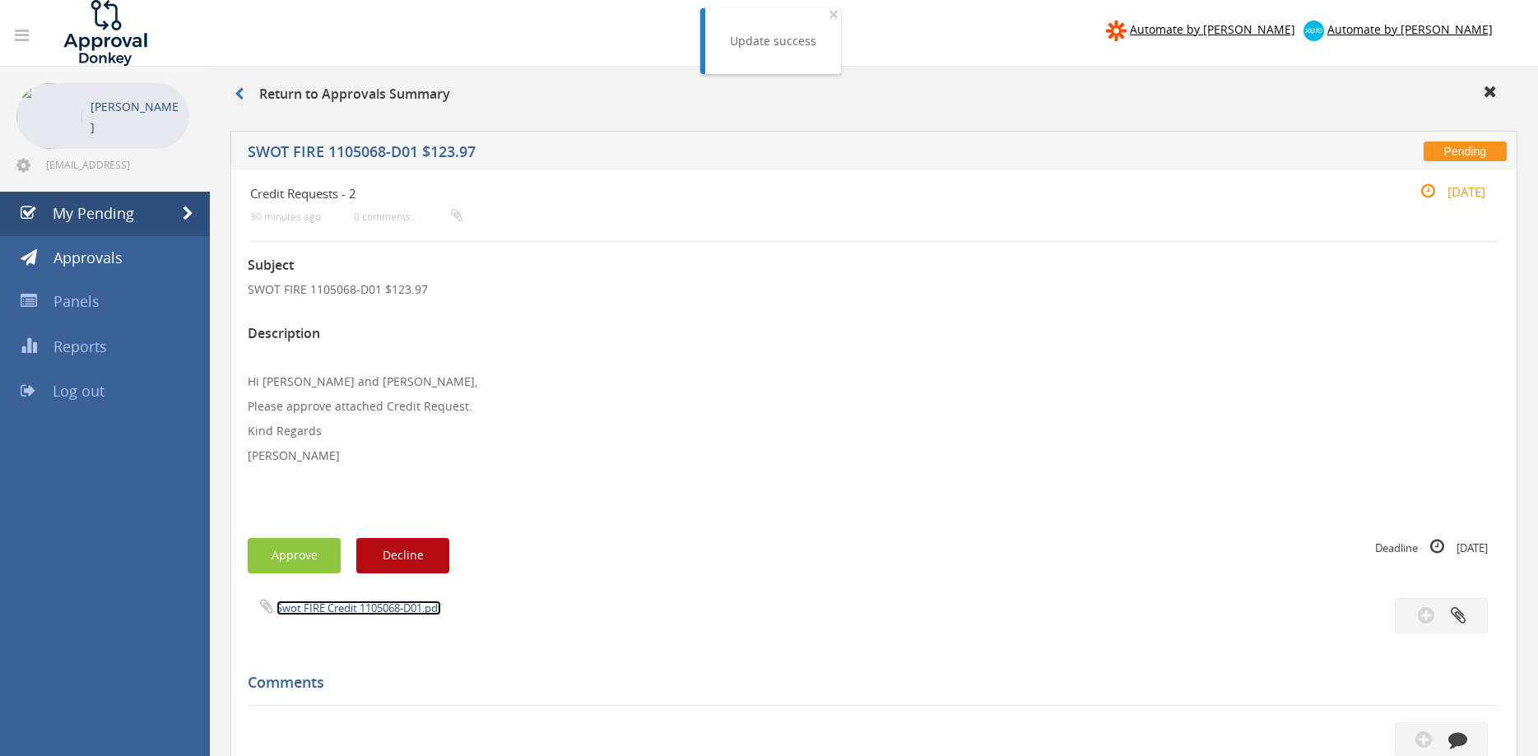
click at [389, 606] on link "Swot FIRE Credit 1105068-D01.pdf" at bounding box center [358, 608] width 165 height 15
click at [159, 212] on link "My Pending" at bounding box center [105, 214] width 210 height 44
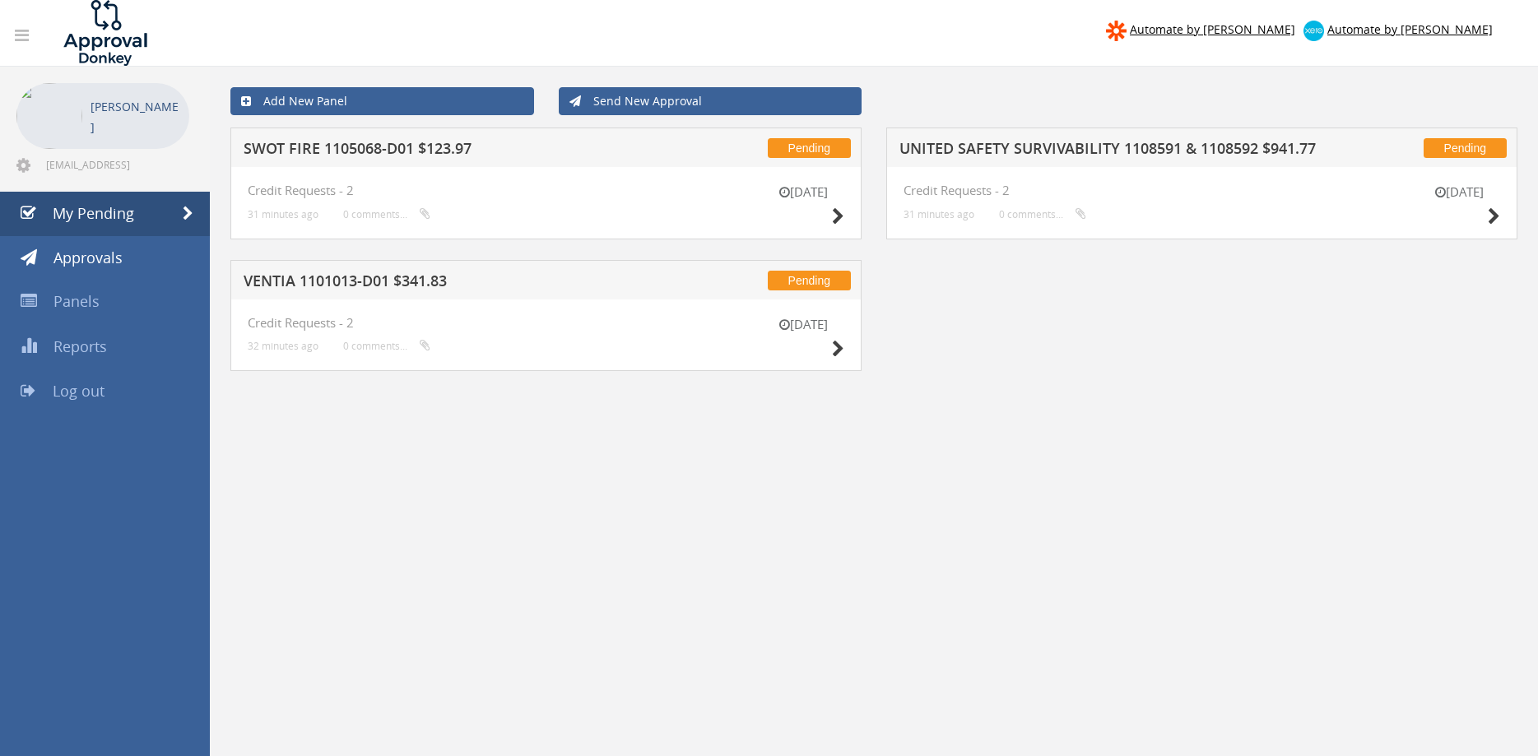
click at [387, 281] on h5 "VENTIA 1101013-D01 $341.83" at bounding box center [456, 283] width 424 height 21
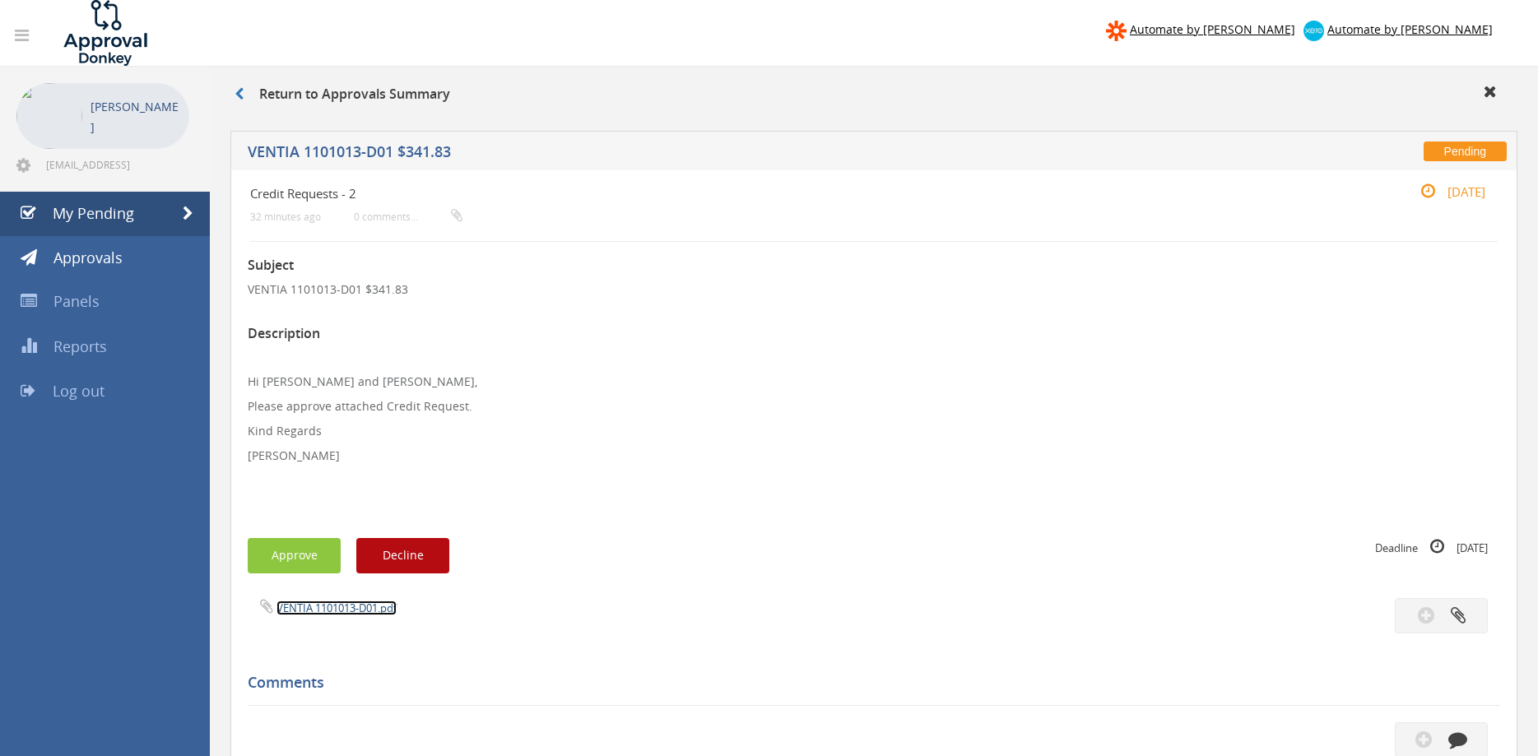
click at [385, 615] on link "VENTIA 1101013-D01.pdf" at bounding box center [336, 608] width 120 height 15
